Goal: Information Seeking & Learning: Understand process/instructions

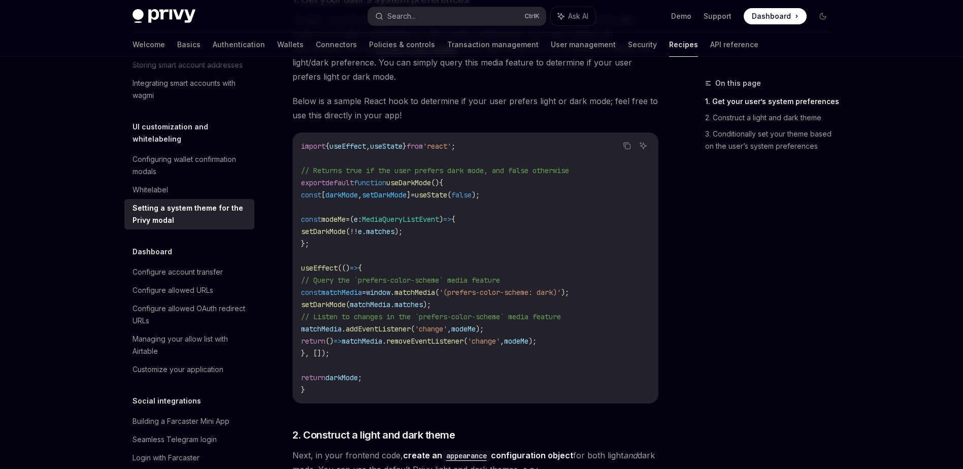
scroll to position [203, 0]
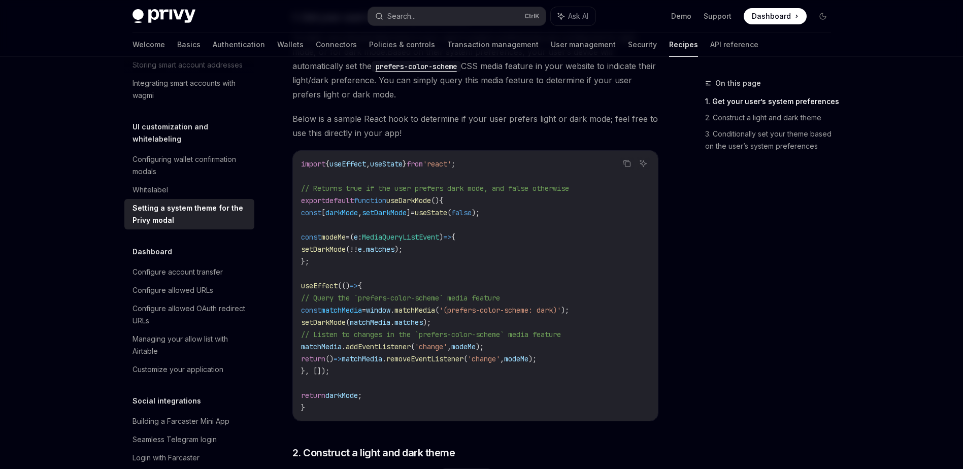
click at [430, 201] on span "useDarkMode" at bounding box center [408, 200] width 45 height 9
copy span "useDarkMode"
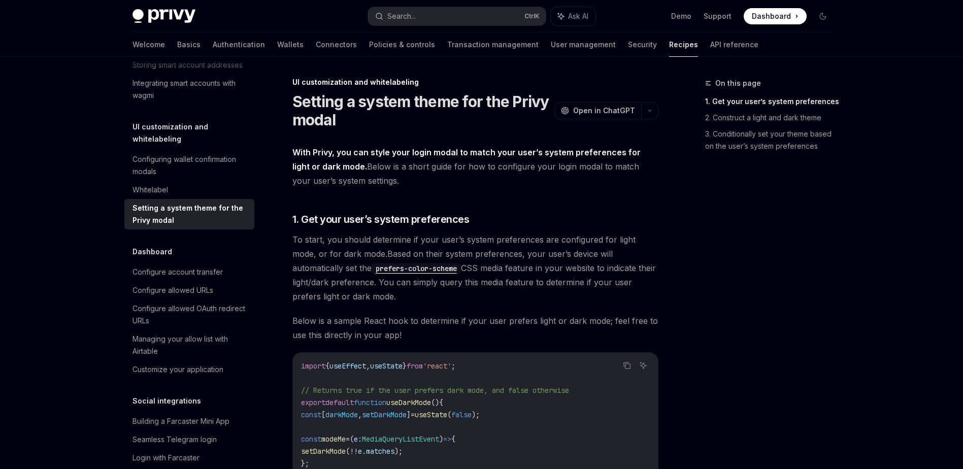
scroll to position [0, 0]
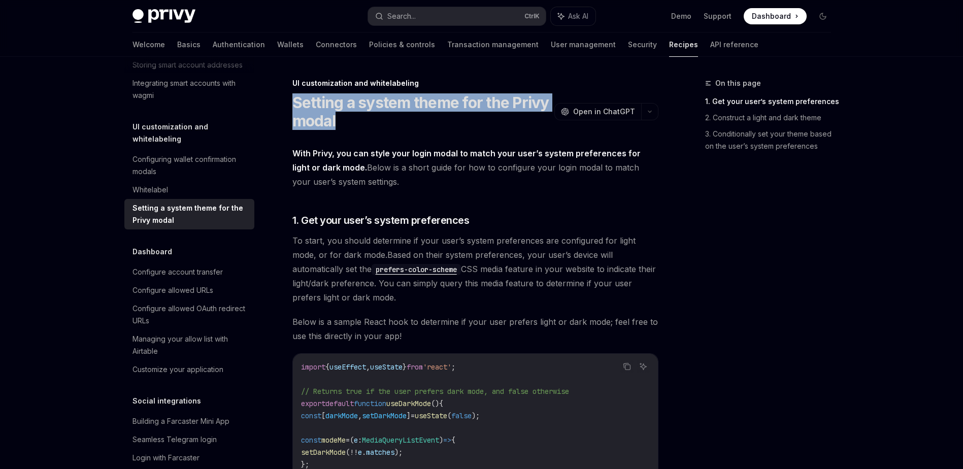
drag, startPoint x: 294, startPoint y: 105, endPoint x: 342, endPoint y: 117, distance: 49.3
click at [342, 117] on h1 "Setting a system theme for the Privy modal" at bounding box center [421, 111] width 258 height 37
copy h1 "Setting a system theme for the Privy modal"
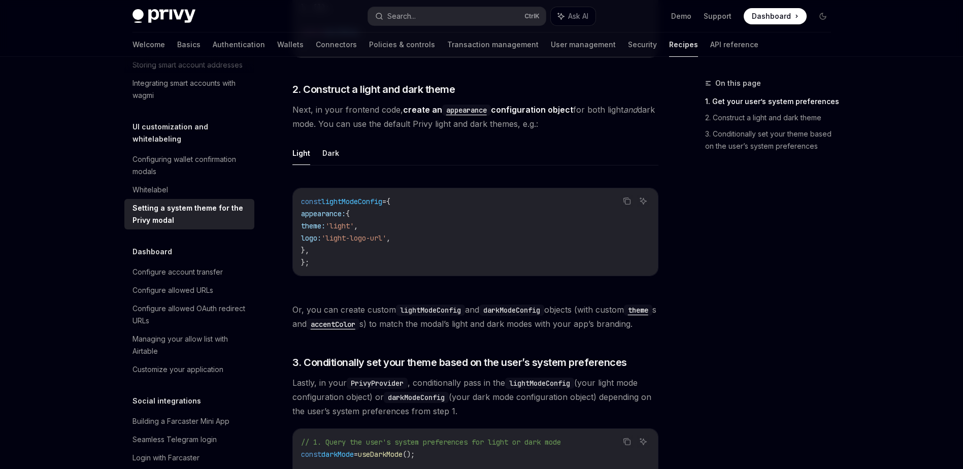
scroll to position [609, 0]
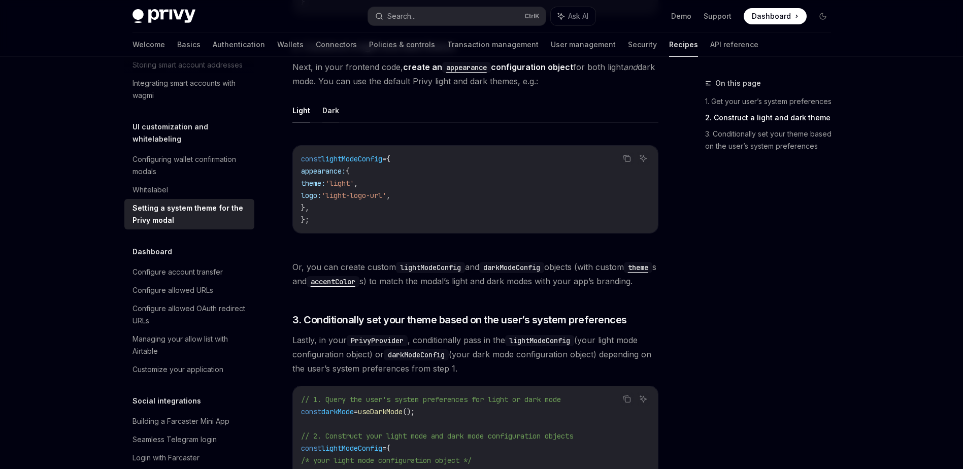
click at [327, 111] on button "Dark" at bounding box center [330, 110] width 17 height 24
click at [306, 115] on button "Light" at bounding box center [301, 110] width 18 height 24
click at [338, 106] on button "Dark" at bounding box center [330, 110] width 17 height 24
type textarea "*"
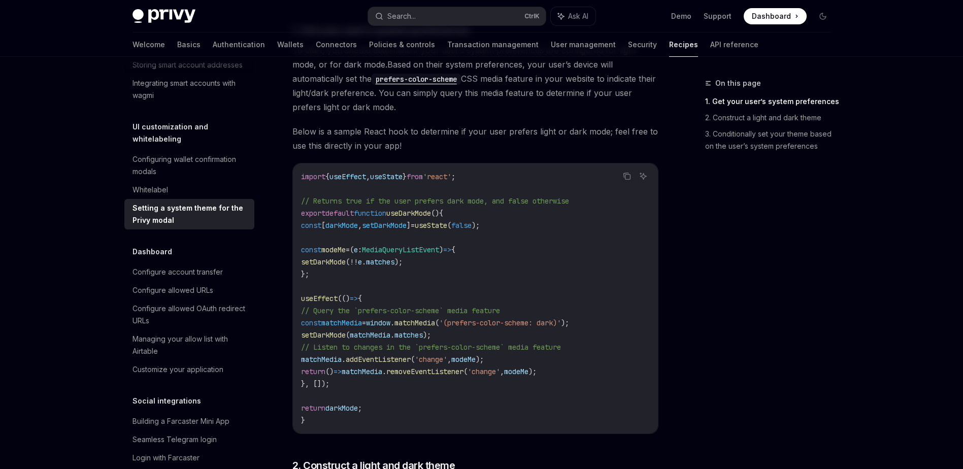
scroll to position [203, 0]
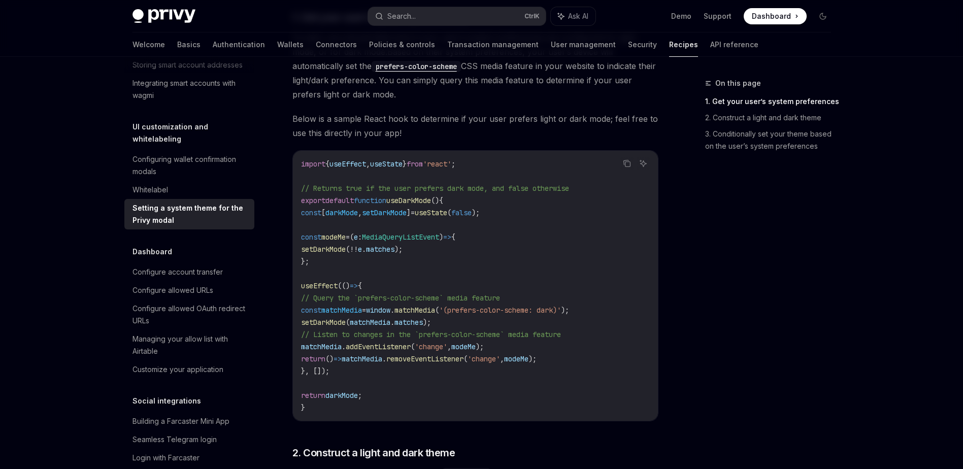
click at [552, 290] on code "import { useEffect , useState } from 'react' ; // Returns true if the user pref…" at bounding box center [475, 286] width 349 height 256
click at [628, 165] on icon "Copy the contents from the code block" at bounding box center [627, 163] width 8 height 8
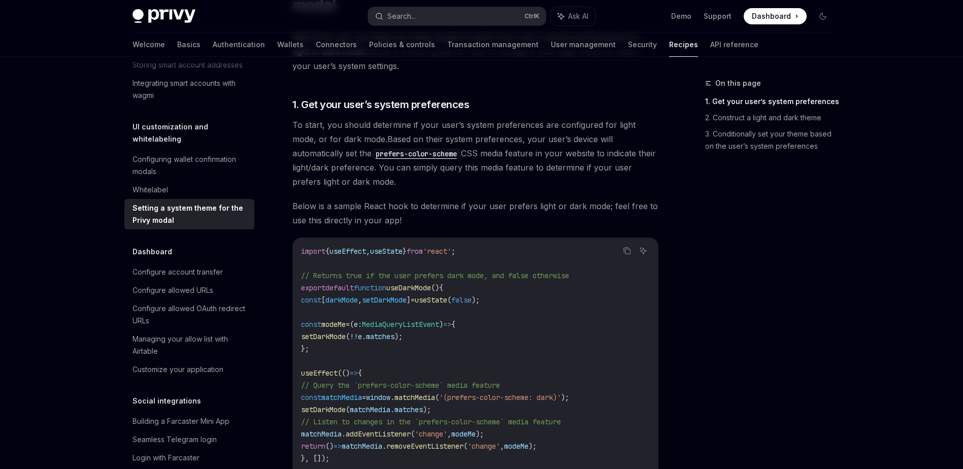
scroll to position [99, 0]
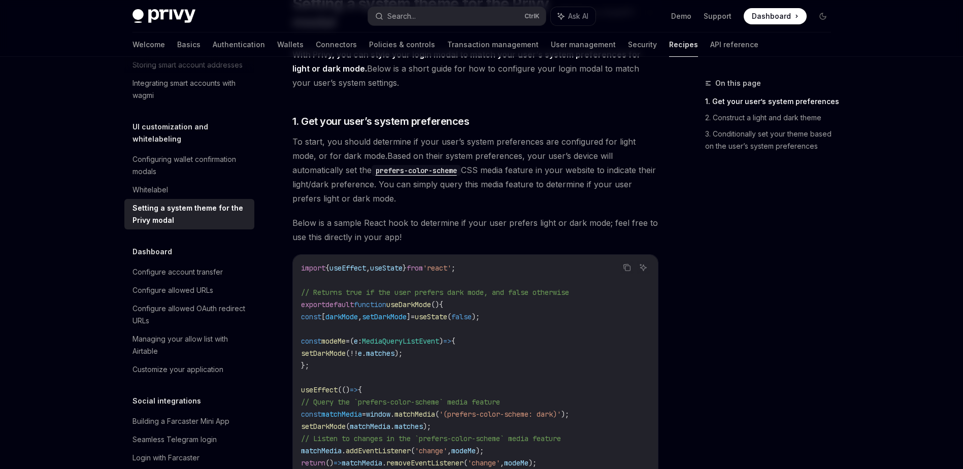
click at [372, 171] on code "prefers-color-scheme" at bounding box center [416, 170] width 89 height 11
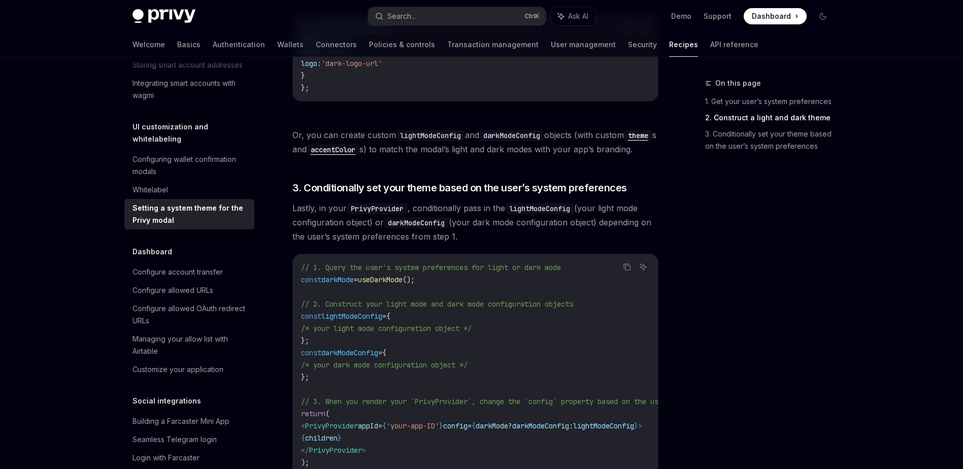
scroll to position [759, 0]
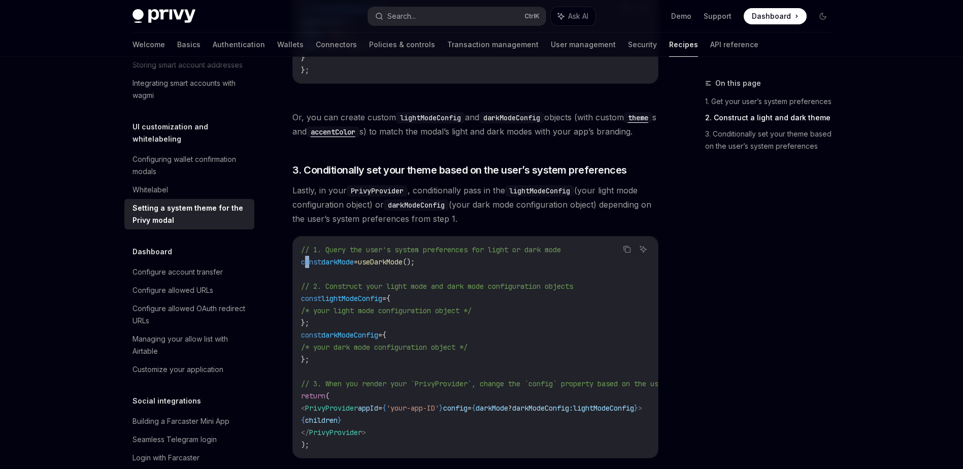
click at [316, 267] on span "const" at bounding box center [311, 261] width 20 height 9
drag, startPoint x: 316, startPoint y: 275, endPoint x: 459, endPoint y: 275, distance: 143.2
click at [459, 275] on code "// 1. Query the user's system preferences for light or dark mode const darkMode…" at bounding box center [538, 347] width 475 height 207
click at [460, 275] on code "// 1. Query the user's system preferences for light or dark mode const darkMode…" at bounding box center [538, 347] width 475 height 207
drag, startPoint x: 459, startPoint y: 276, endPoint x: 300, endPoint y: 280, distance: 159.5
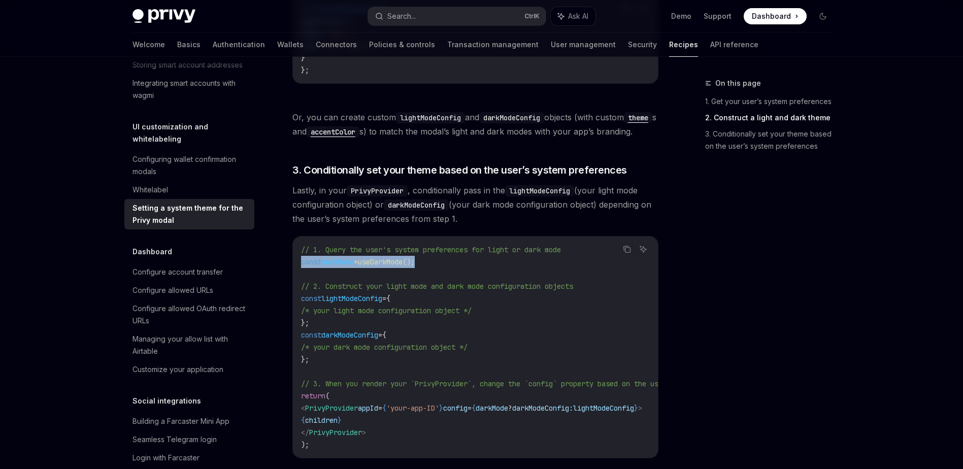
click at [300, 280] on div "// 1. Query the user's system preferences for light or dark mode const darkMode…" at bounding box center [475, 347] width 365 height 221
copy span "const darkMode = useDarkMode ();"
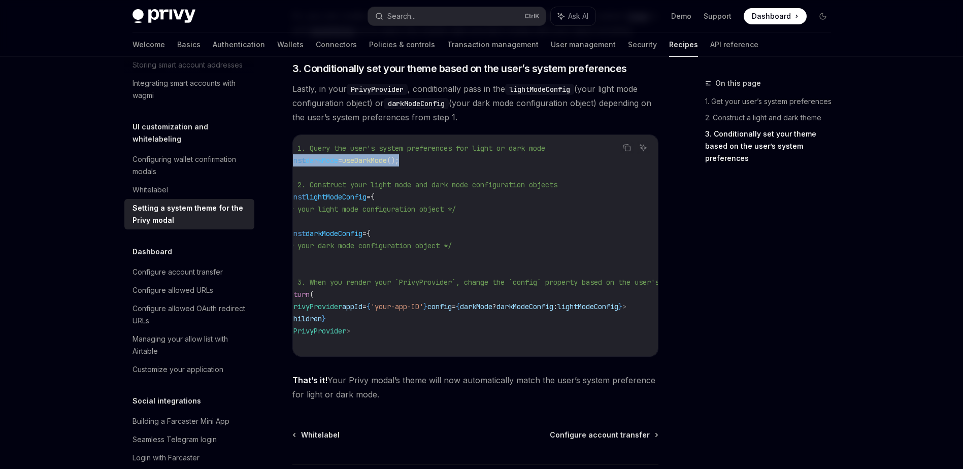
scroll to position [0, 0]
click at [508, 311] on span "darkMode" at bounding box center [492, 306] width 32 height 9
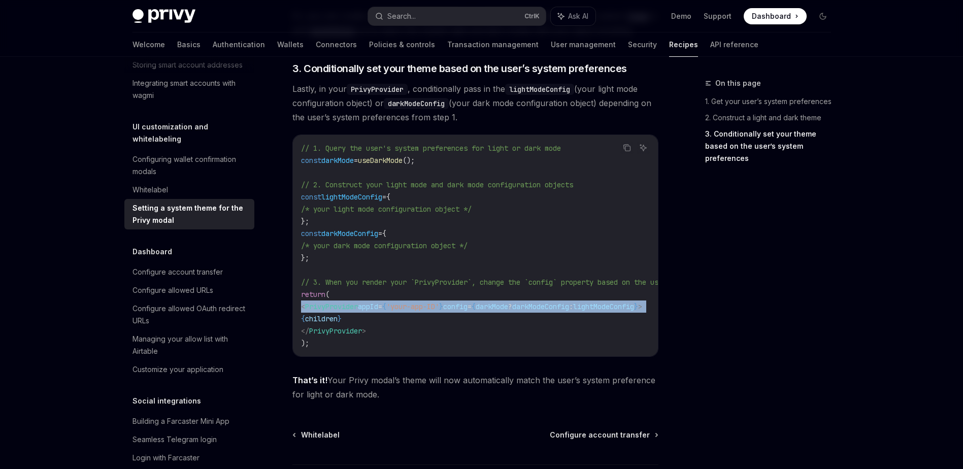
click at [508, 311] on span "darkMode" at bounding box center [492, 306] width 32 height 9
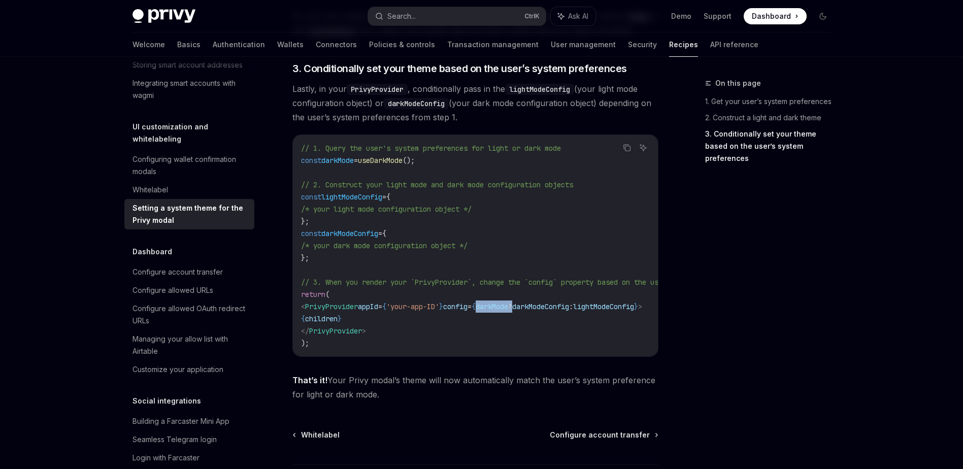
click at [508, 311] on span "darkMode" at bounding box center [492, 306] width 32 height 9
